Goal: Task Accomplishment & Management: Manage account settings

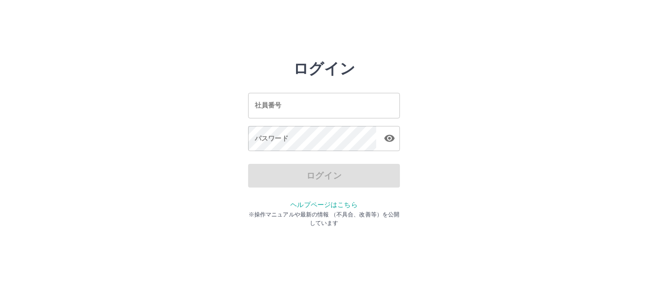
click at [304, 109] on input "社員番号" at bounding box center [324, 105] width 152 height 25
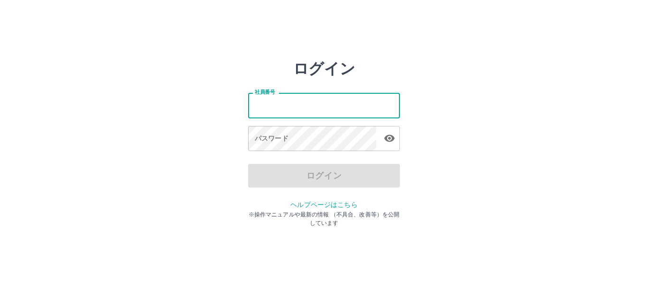
type input "*******"
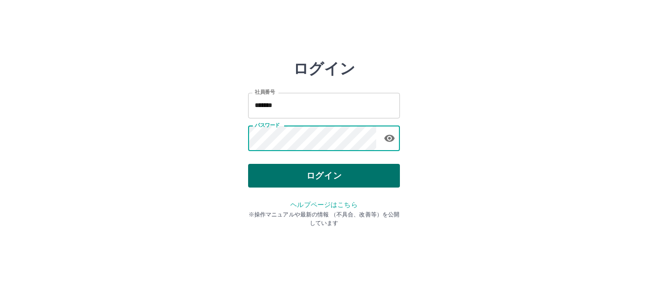
click at [366, 174] on button "ログイン" at bounding box center [324, 176] width 152 height 24
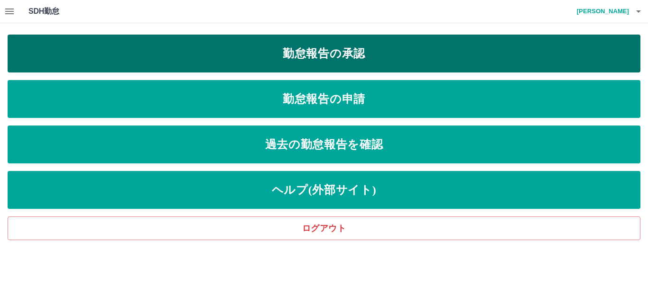
click at [348, 55] on link "勤怠報告の承認" at bounding box center [324, 54] width 633 height 38
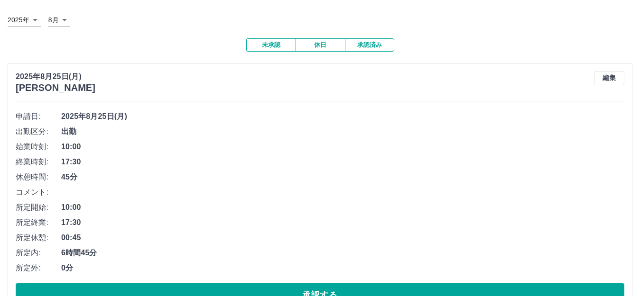
scroll to position [47, 0]
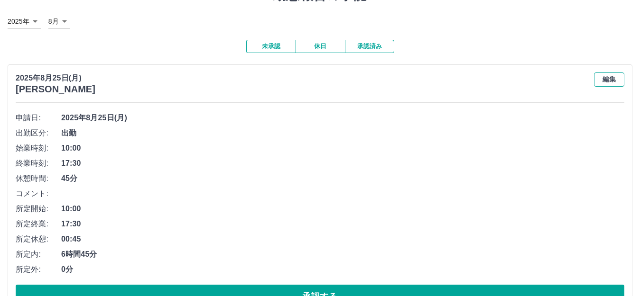
click at [611, 82] on button "編集" at bounding box center [609, 80] width 30 height 14
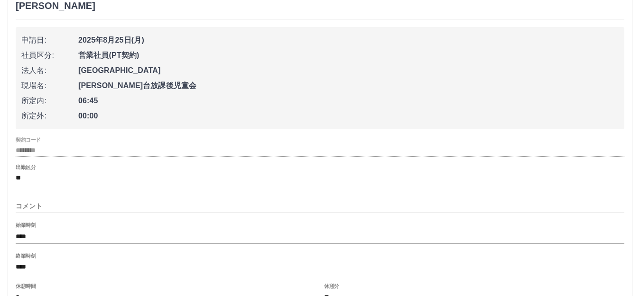
scroll to position [142, 0]
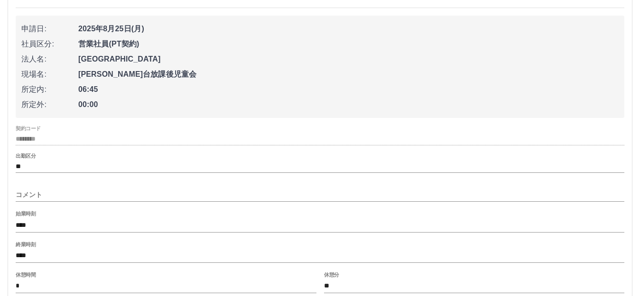
click at [32, 189] on input "コメント" at bounding box center [320, 195] width 608 height 14
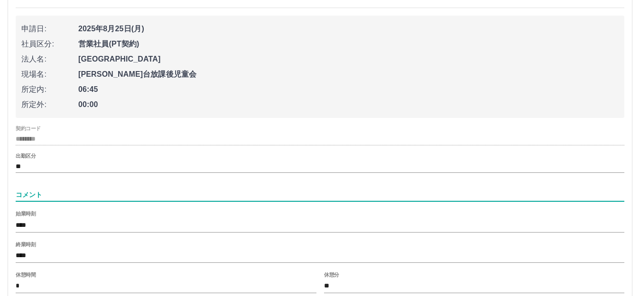
type input "*******"
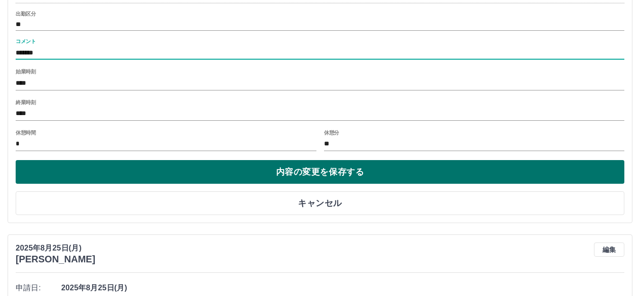
click at [320, 175] on button "内容の変更を保存する" at bounding box center [320, 172] width 608 height 24
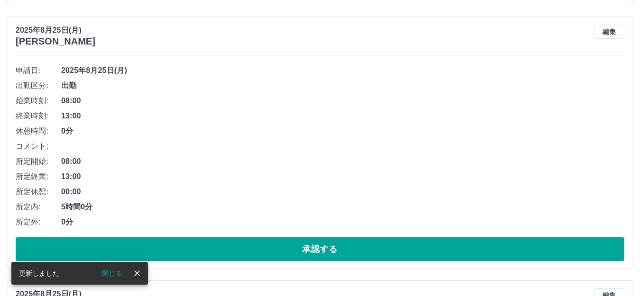
scroll to position [711, 0]
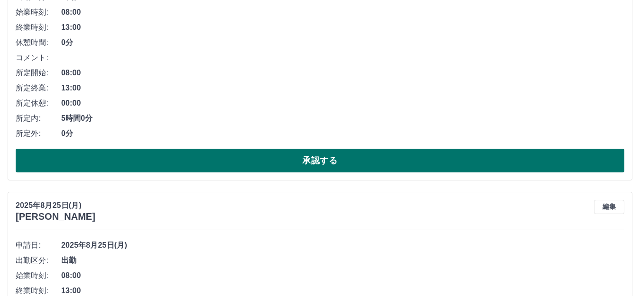
click at [262, 167] on button "承認する" at bounding box center [320, 161] width 608 height 24
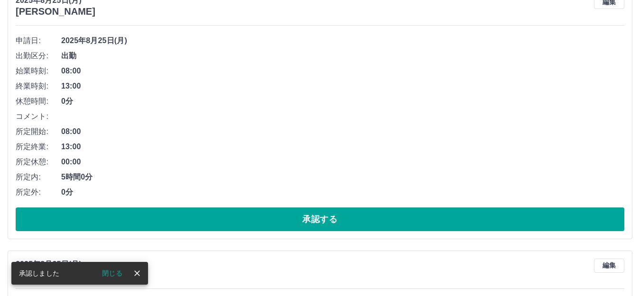
scroll to position [732, 0]
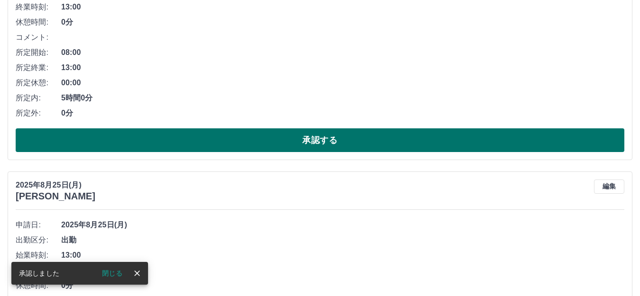
click at [283, 141] on button "承認する" at bounding box center [320, 141] width 608 height 24
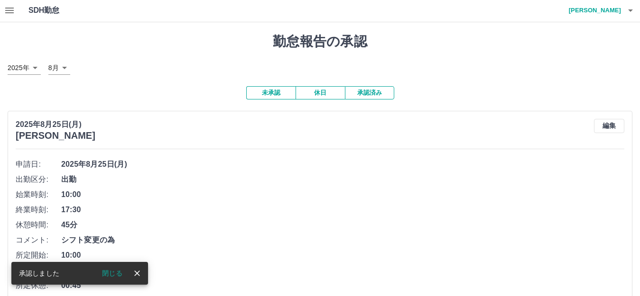
scroll to position [0, 0]
click at [325, 95] on button "休日" at bounding box center [319, 93] width 49 height 13
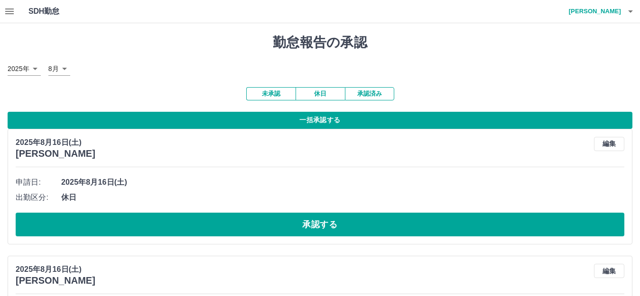
click at [325, 95] on button "休日" at bounding box center [319, 93] width 49 height 13
click at [323, 119] on button "一括承認する" at bounding box center [320, 120] width 625 height 17
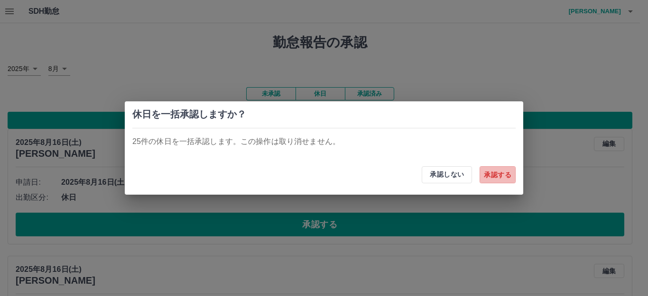
click at [487, 179] on button "承認する" at bounding box center [497, 174] width 36 height 17
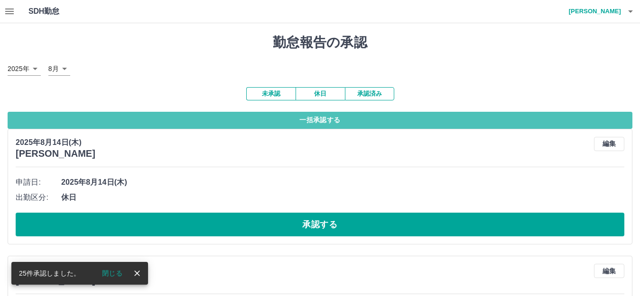
click at [304, 121] on button "一括承認する" at bounding box center [320, 120] width 625 height 17
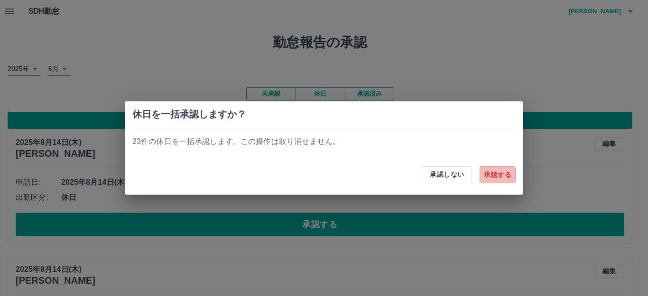
click at [503, 170] on button "承認する" at bounding box center [497, 174] width 36 height 17
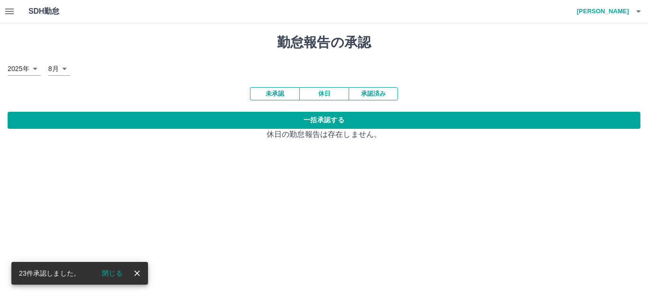
click at [283, 98] on button "未承認" at bounding box center [274, 93] width 49 height 13
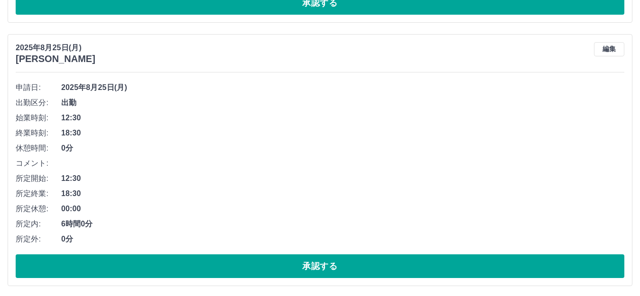
scroll to position [872, 0]
